Goal: Task Accomplishment & Management: Complete application form

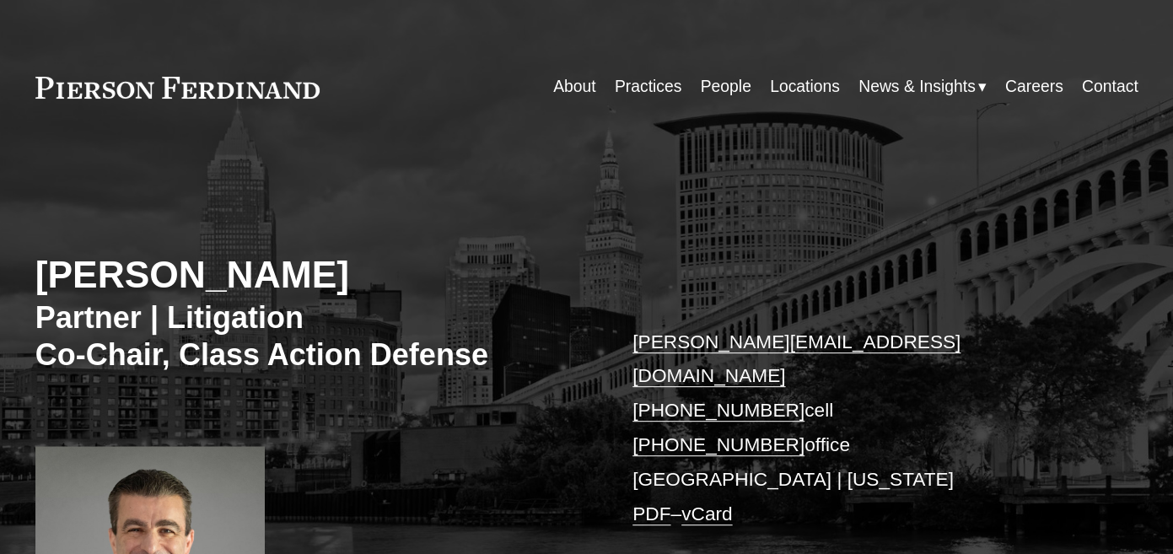
click at [583, 93] on link "About" at bounding box center [574, 87] width 43 height 33
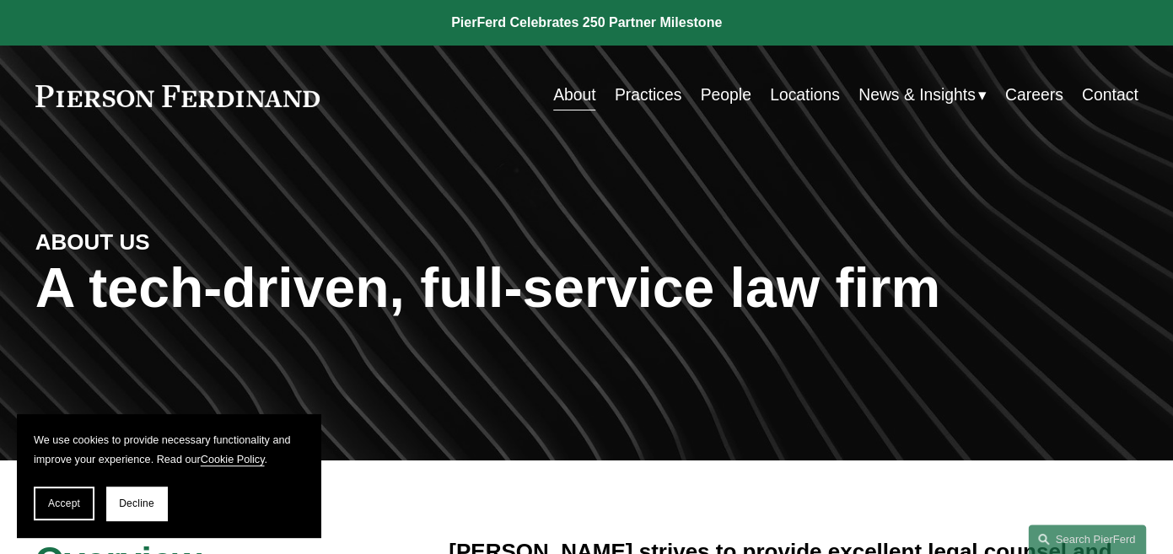
click at [790, 104] on link "Locations" at bounding box center [805, 95] width 70 height 33
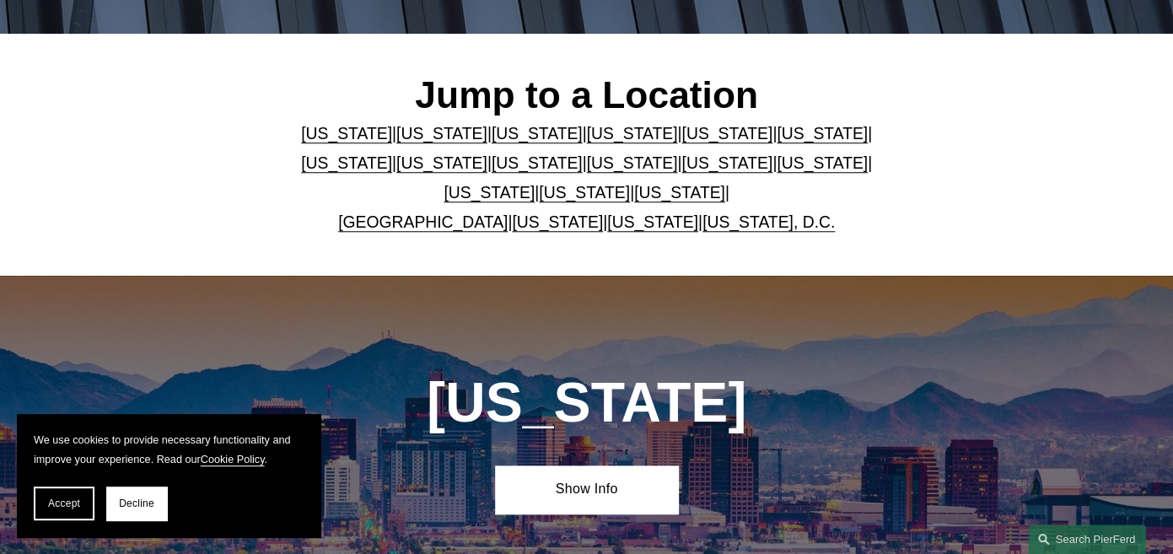
scroll to position [385, 0]
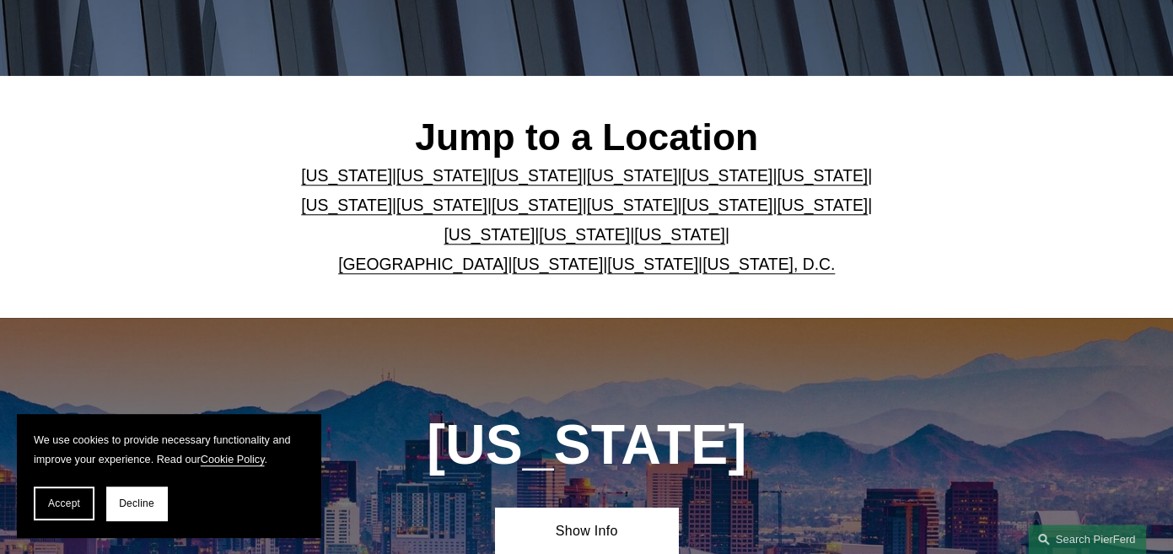
click at [534, 272] on link "Virginia" at bounding box center [557, 265] width 91 height 18
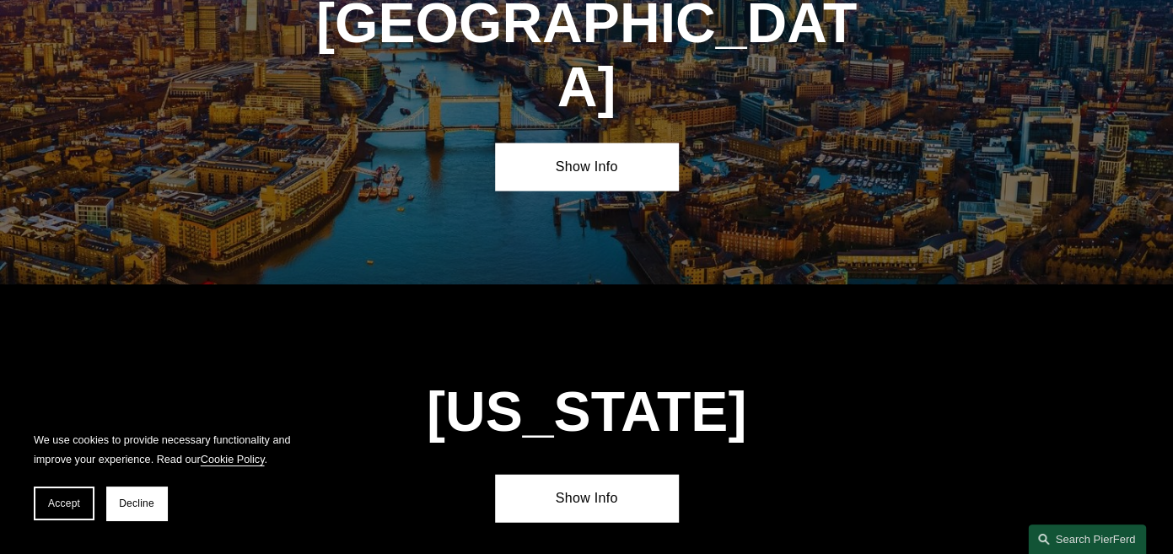
scroll to position [6012, 0]
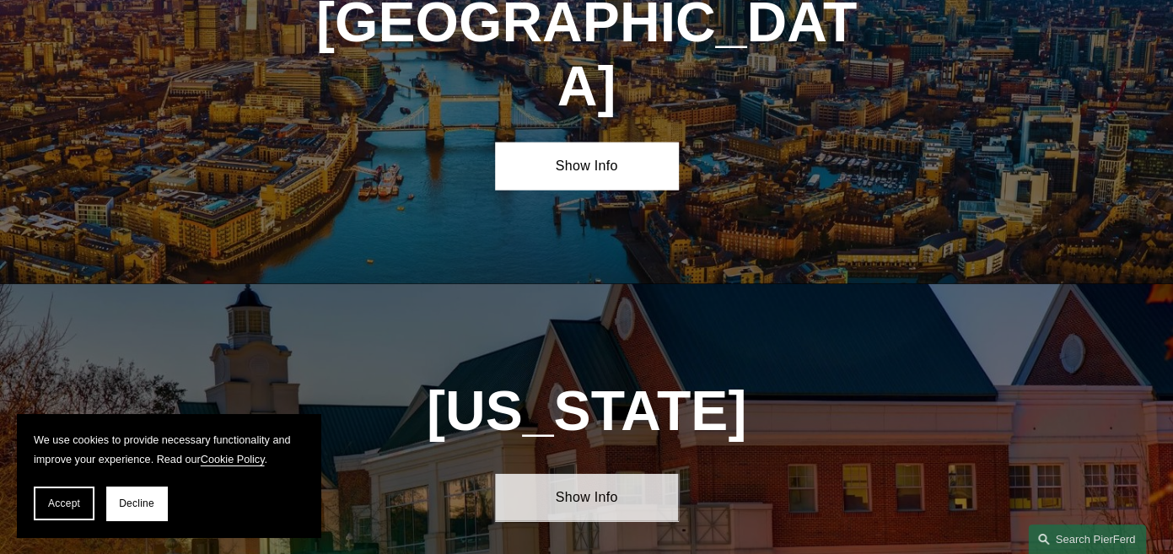
click at [609, 474] on link "Show Info" at bounding box center [587, 497] width 184 height 47
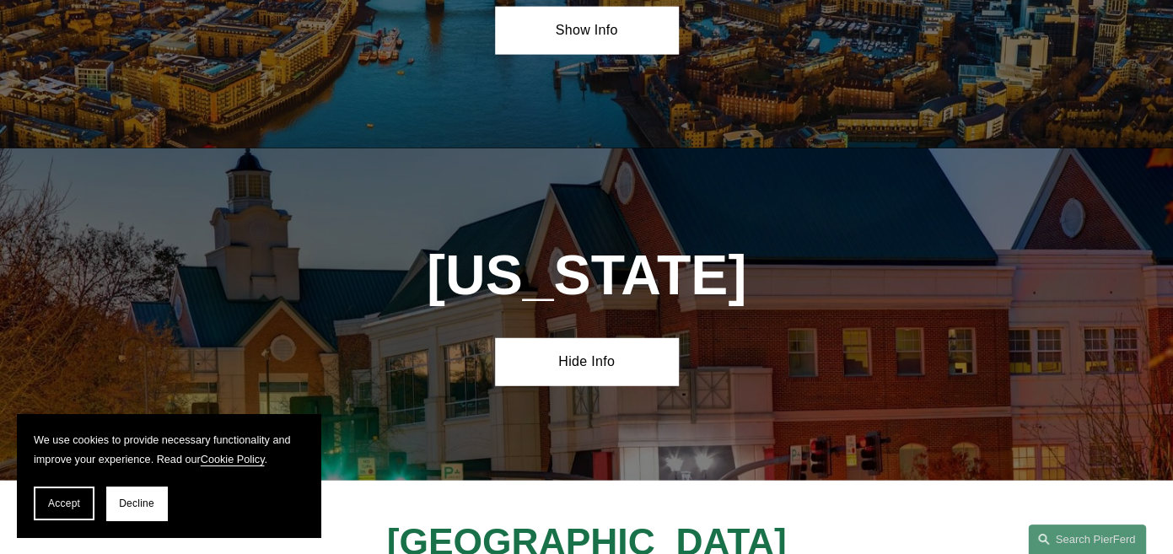
scroll to position [6165, 0]
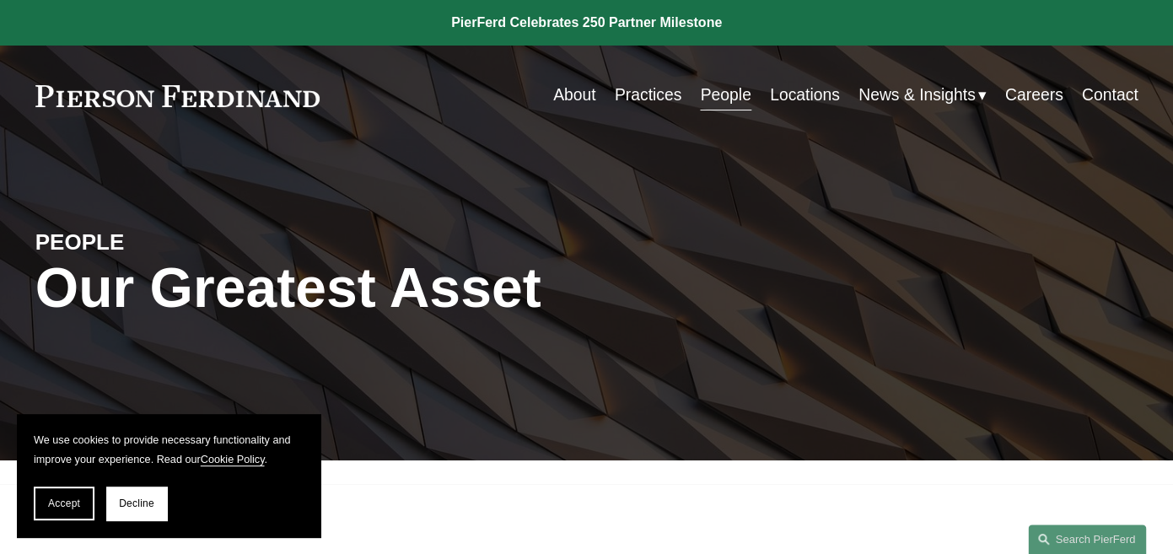
click at [1026, 99] on link "Careers" at bounding box center [1034, 95] width 58 height 33
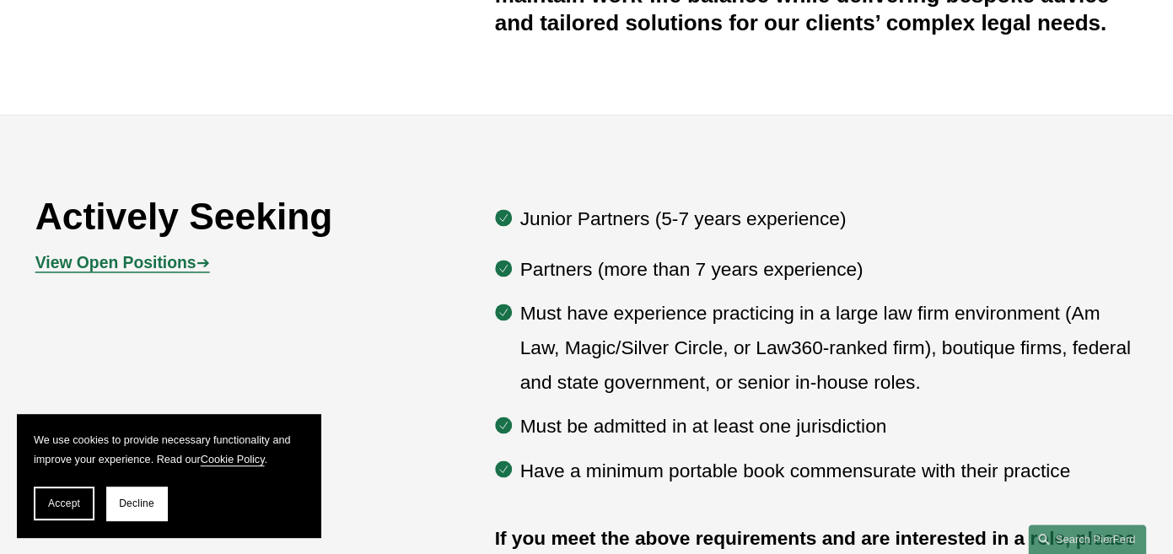
scroll to position [748, 0]
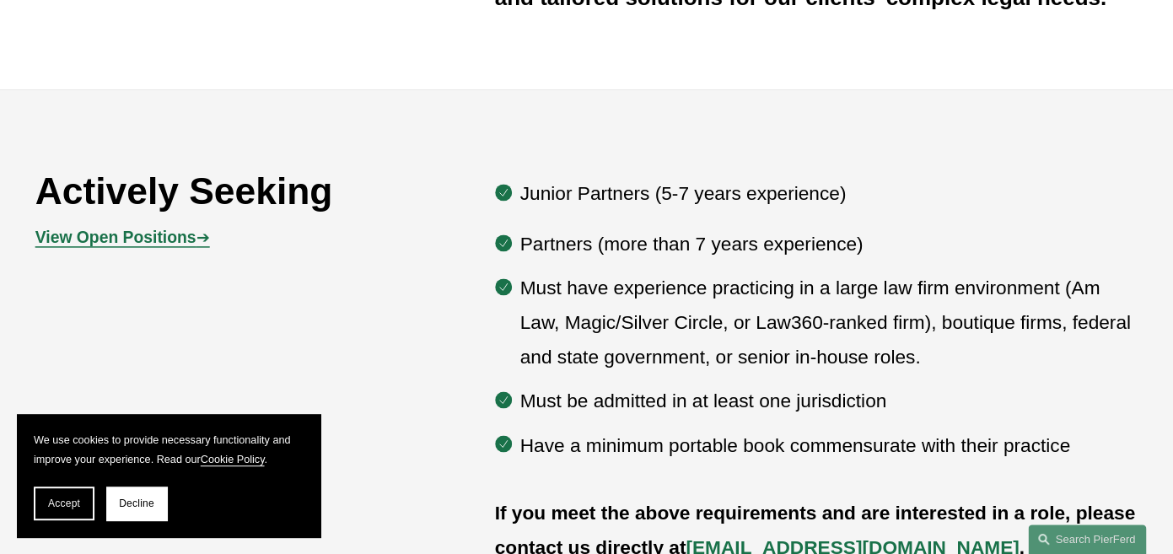
click at [178, 232] on strong "View Open Positions" at bounding box center [115, 238] width 161 height 18
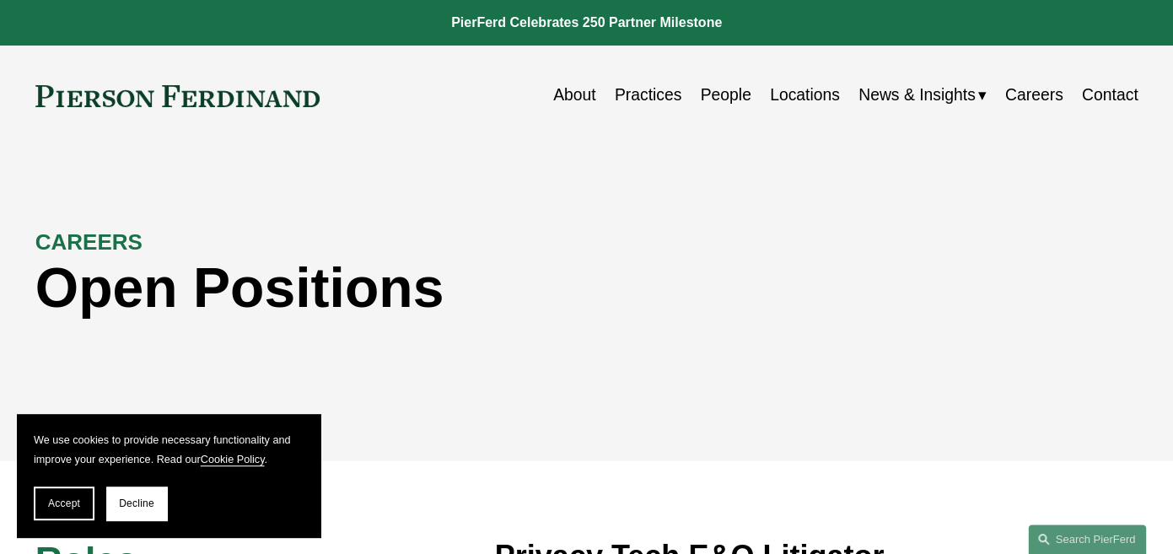
click at [563, 102] on link "About" at bounding box center [574, 95] width 43 height 33
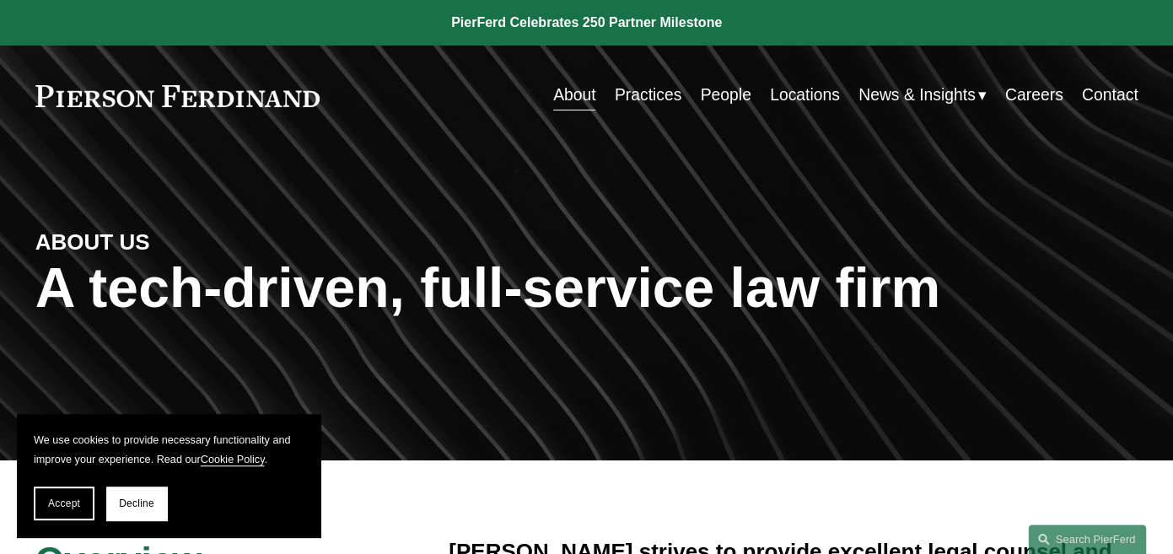
click at [1047, 94] on link "Careers" at bounding box center [1034, 95] width 58 height 33
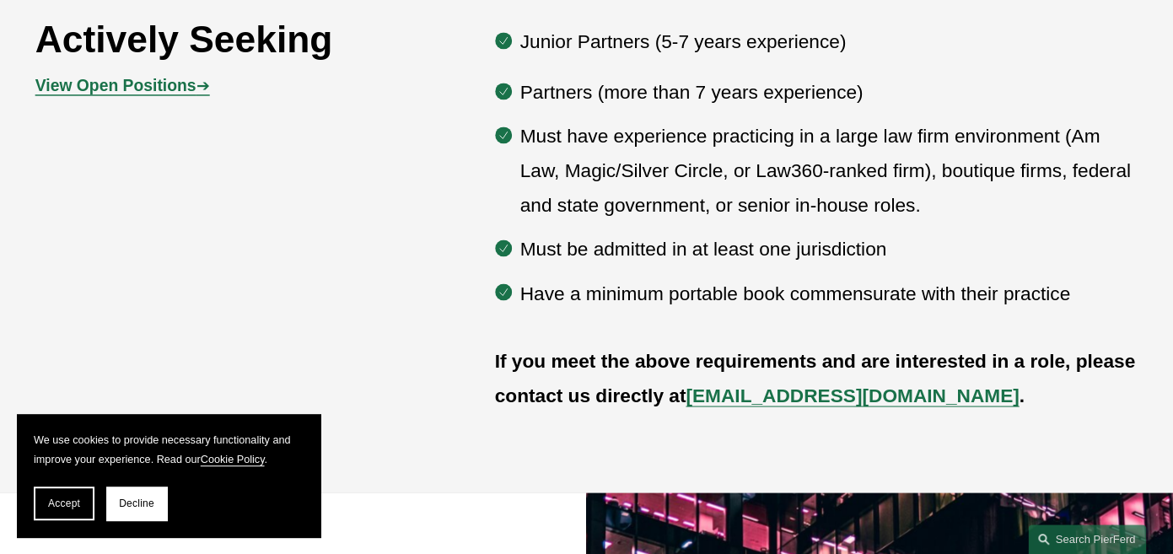
scroll to position [919, 0]
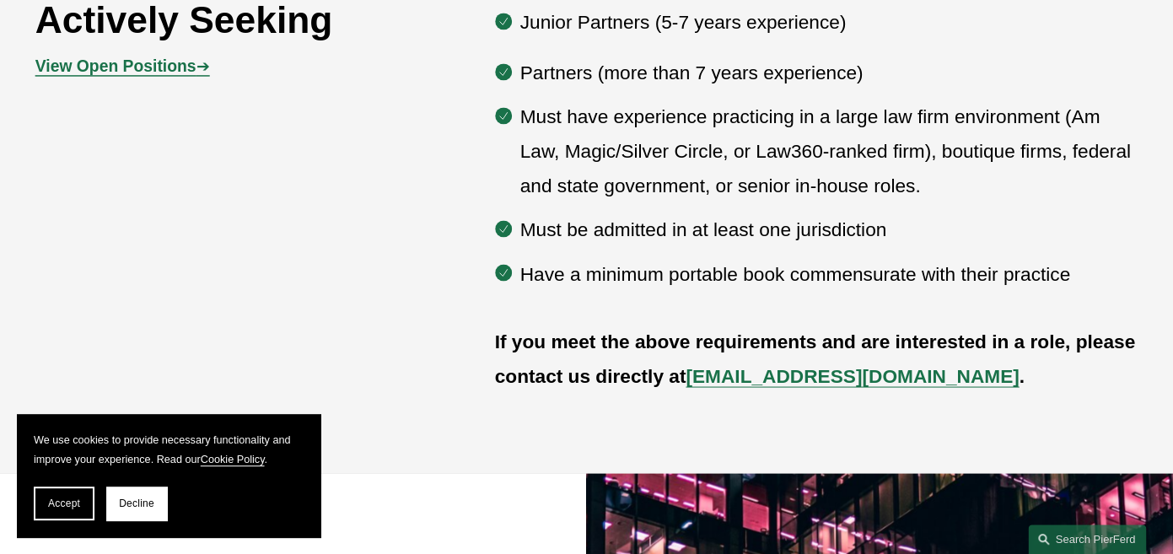
click at [191, 67] on strong "View Open Positions" at bounding box center [115, 66] width 161 height 18
